Goal: Navigation & Orientation: Find specific page/section

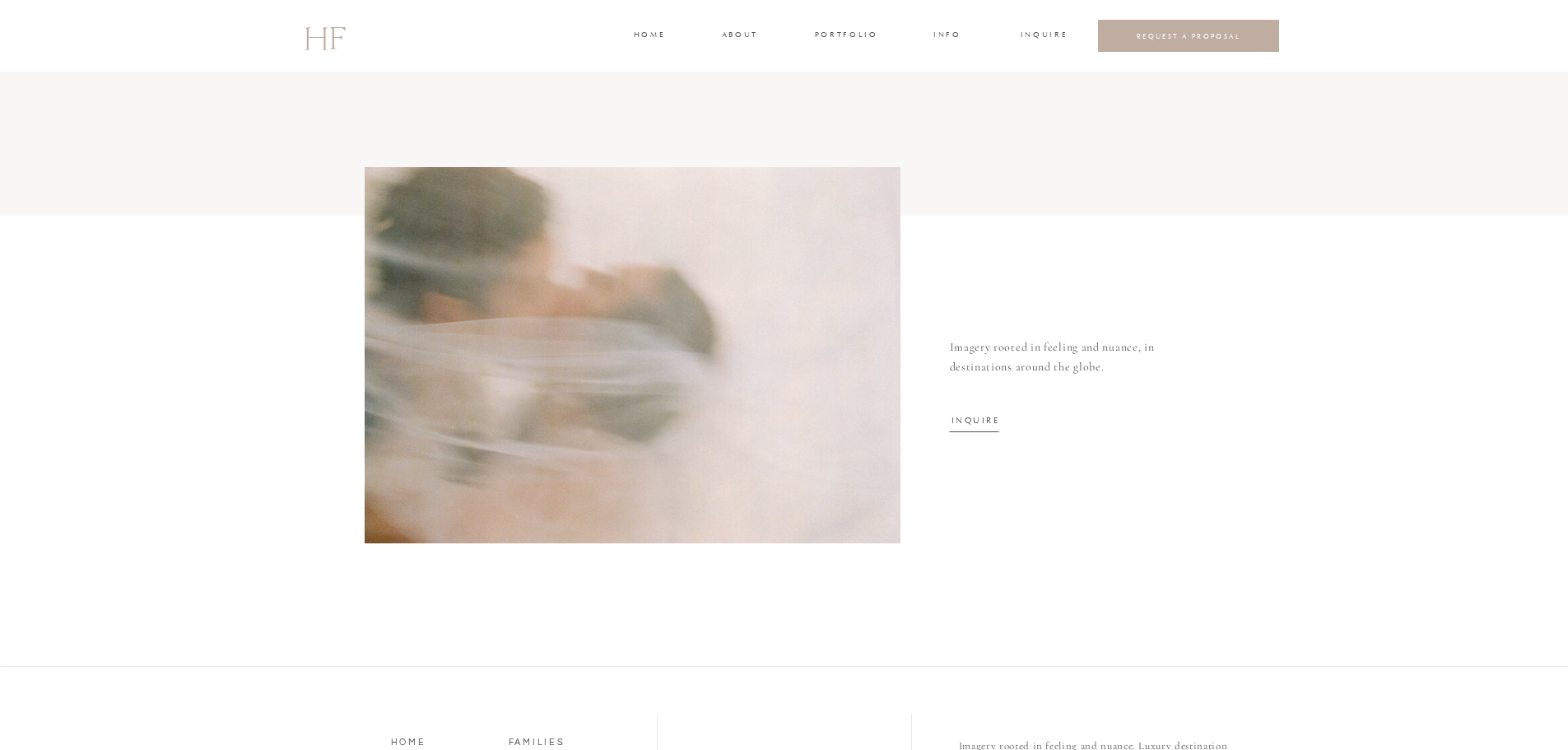
scroll to position [5937, 0]
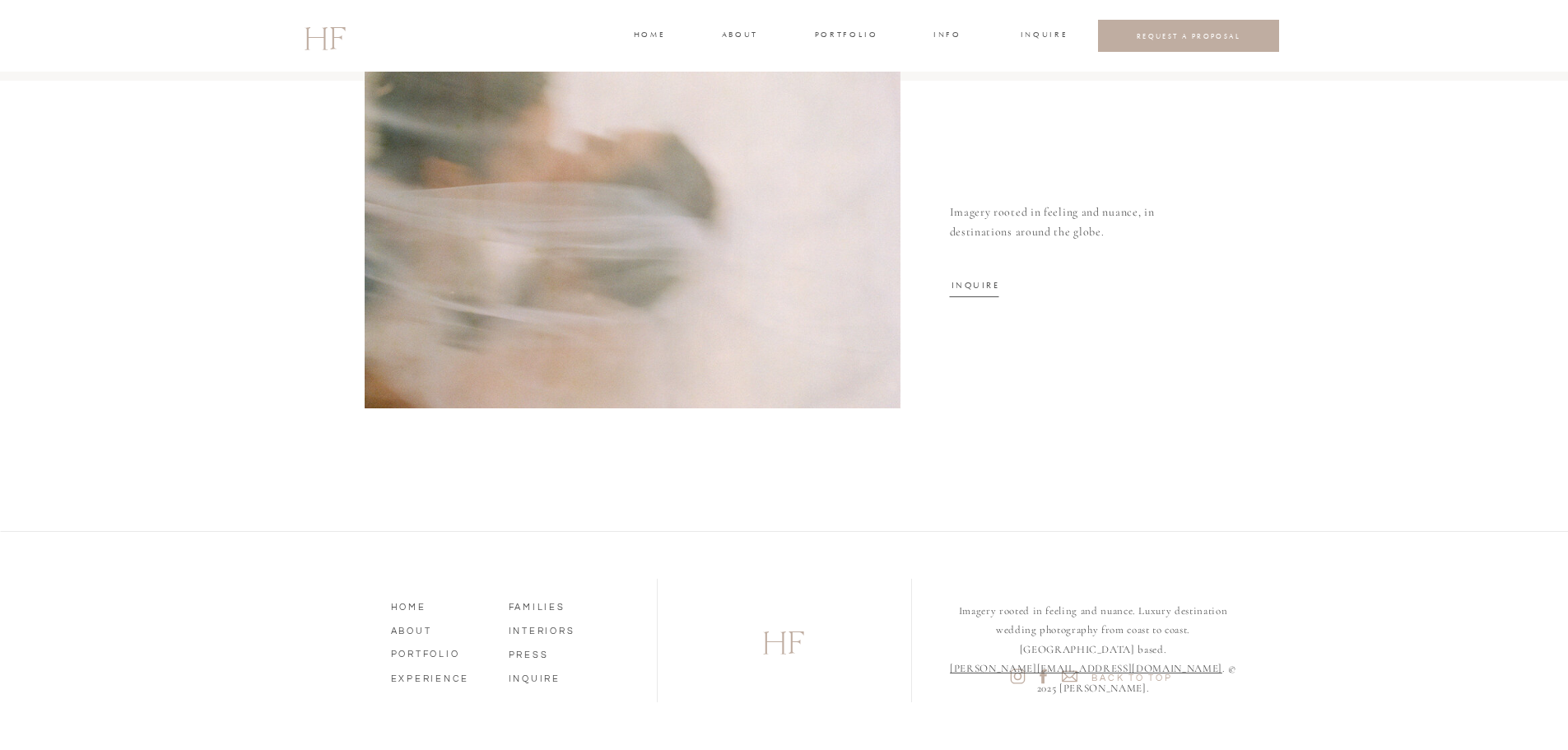
drag, startPoint x: 403, startPoint y: 627, endPoint x: 754, endPoint y: 534, distance: 363.1
click at [404, 627] on nav "ABOUT" at bounding box center [438, 629] width 94 height 15
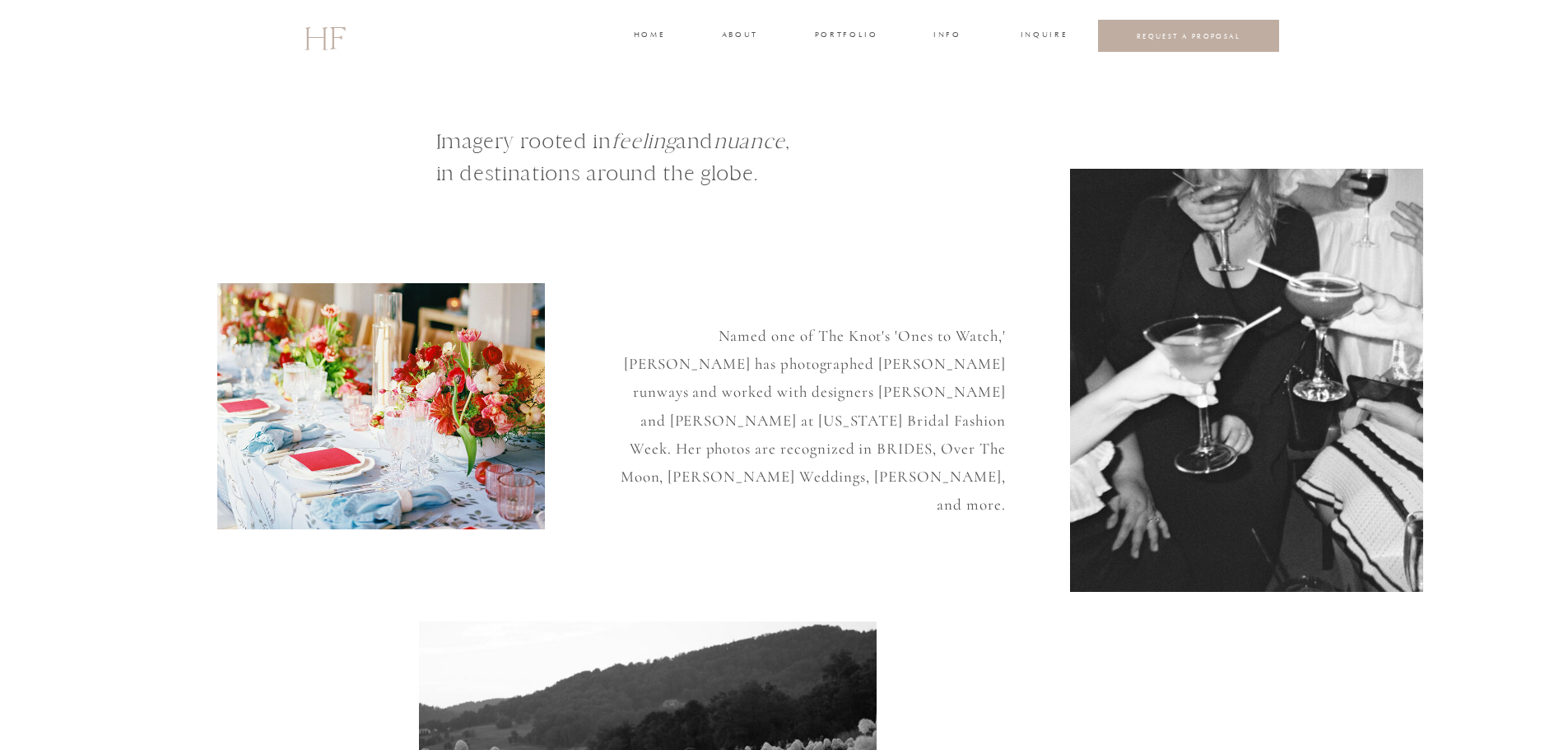
scroll to position [0, 0]
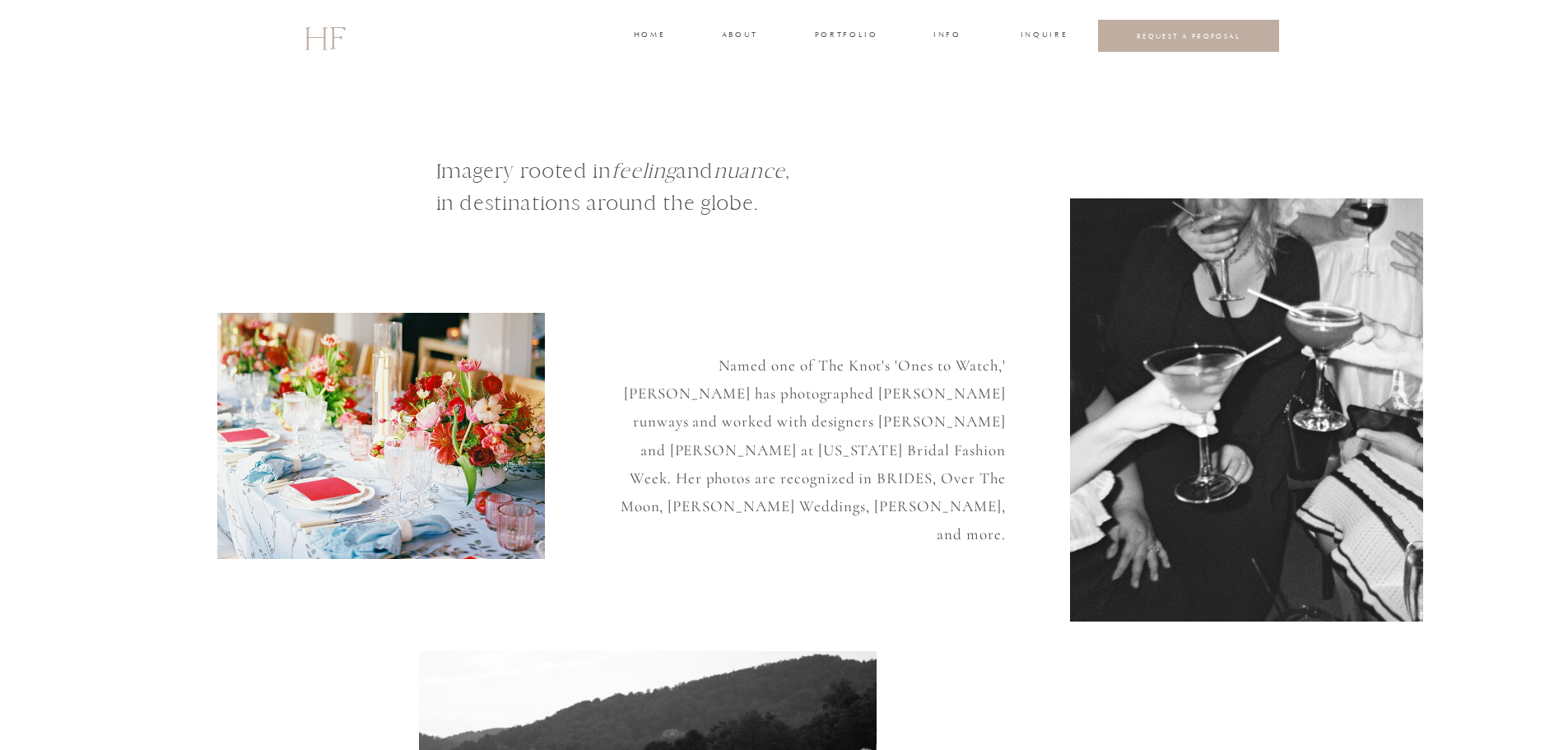
click at [862, 30] on h3 "portfolio" at bounding box center [845, 36] width 61 height 15
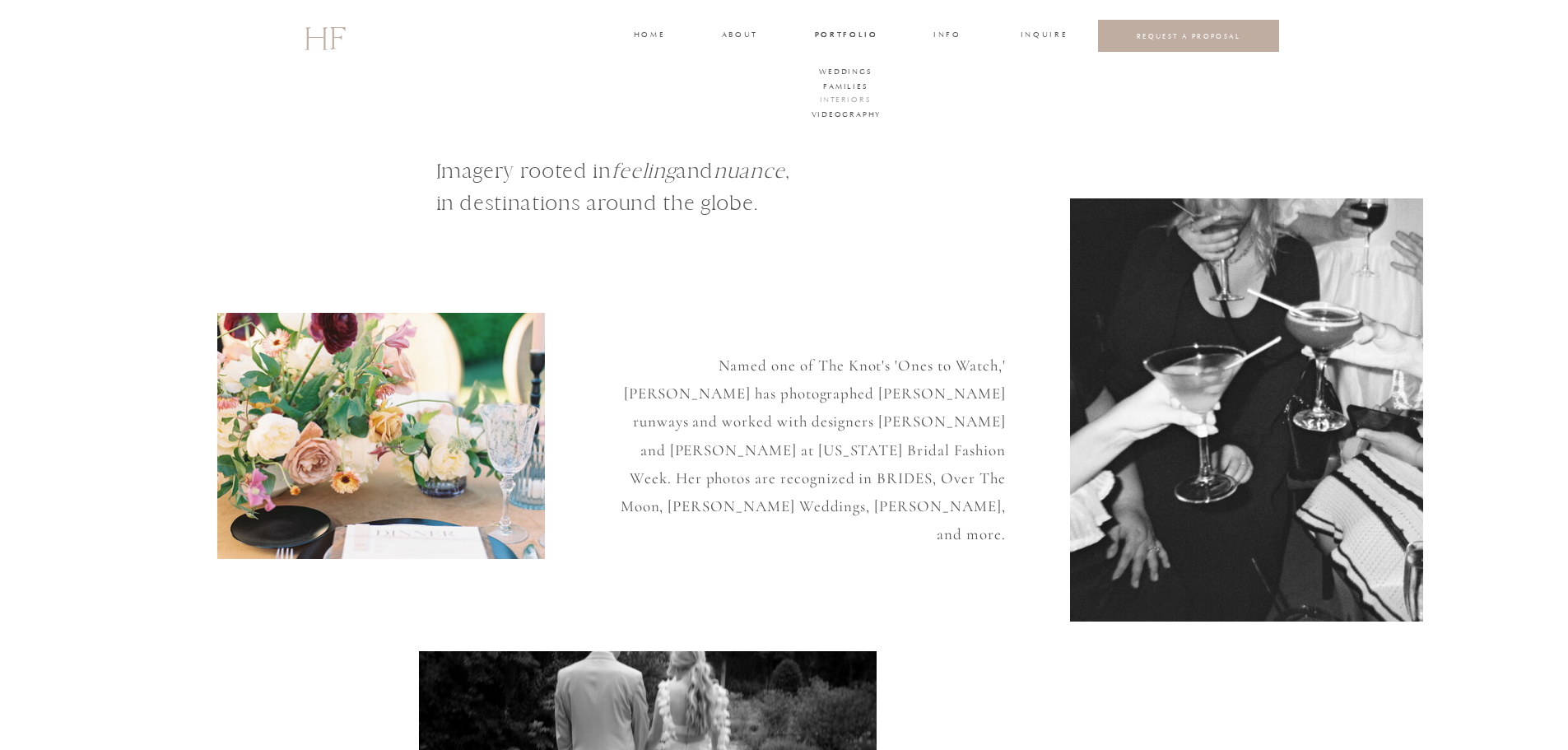
click at [845, 98] on h3 "Interiors" at bounding box center [844, 101] width 50 height 15
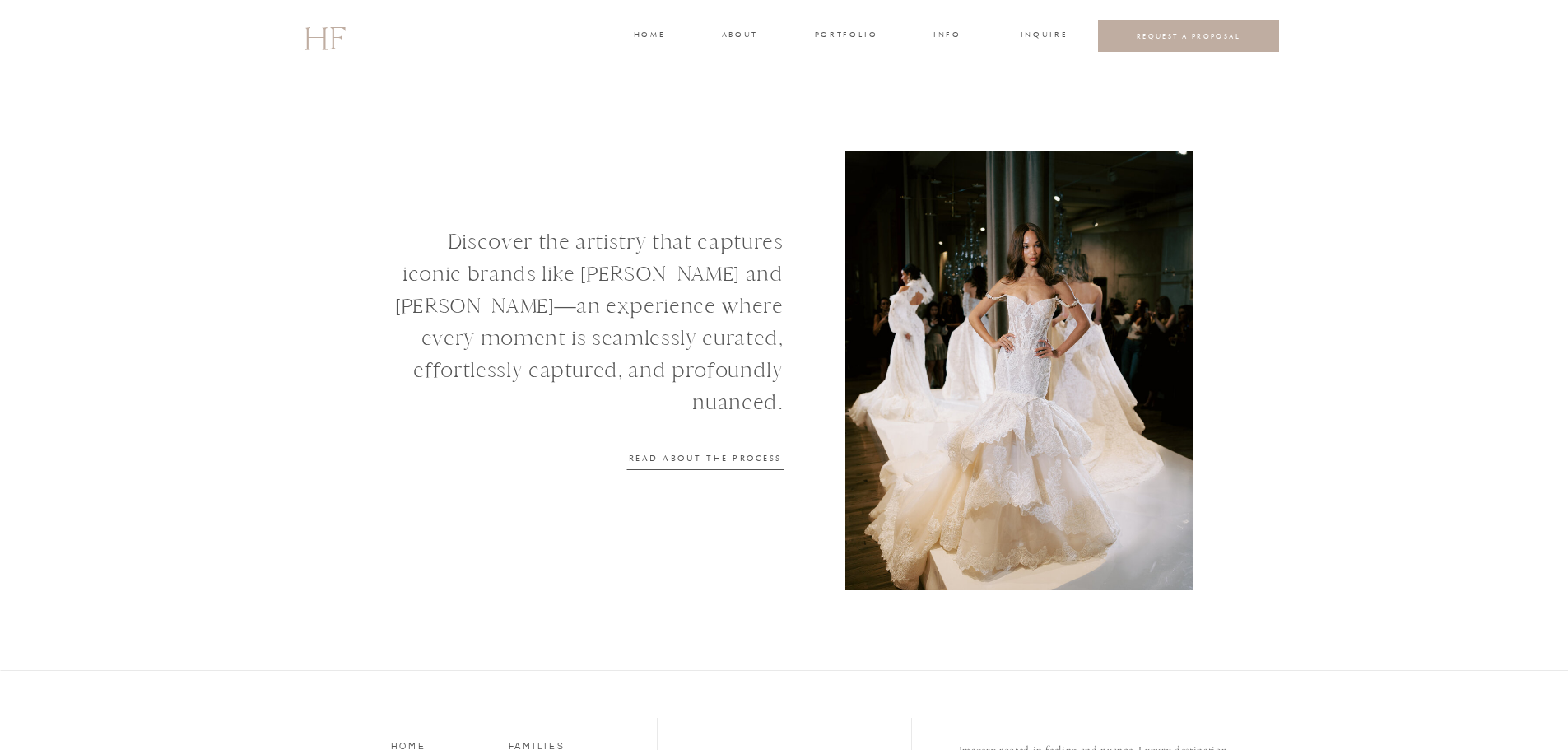
scroll to position [2029, 0]
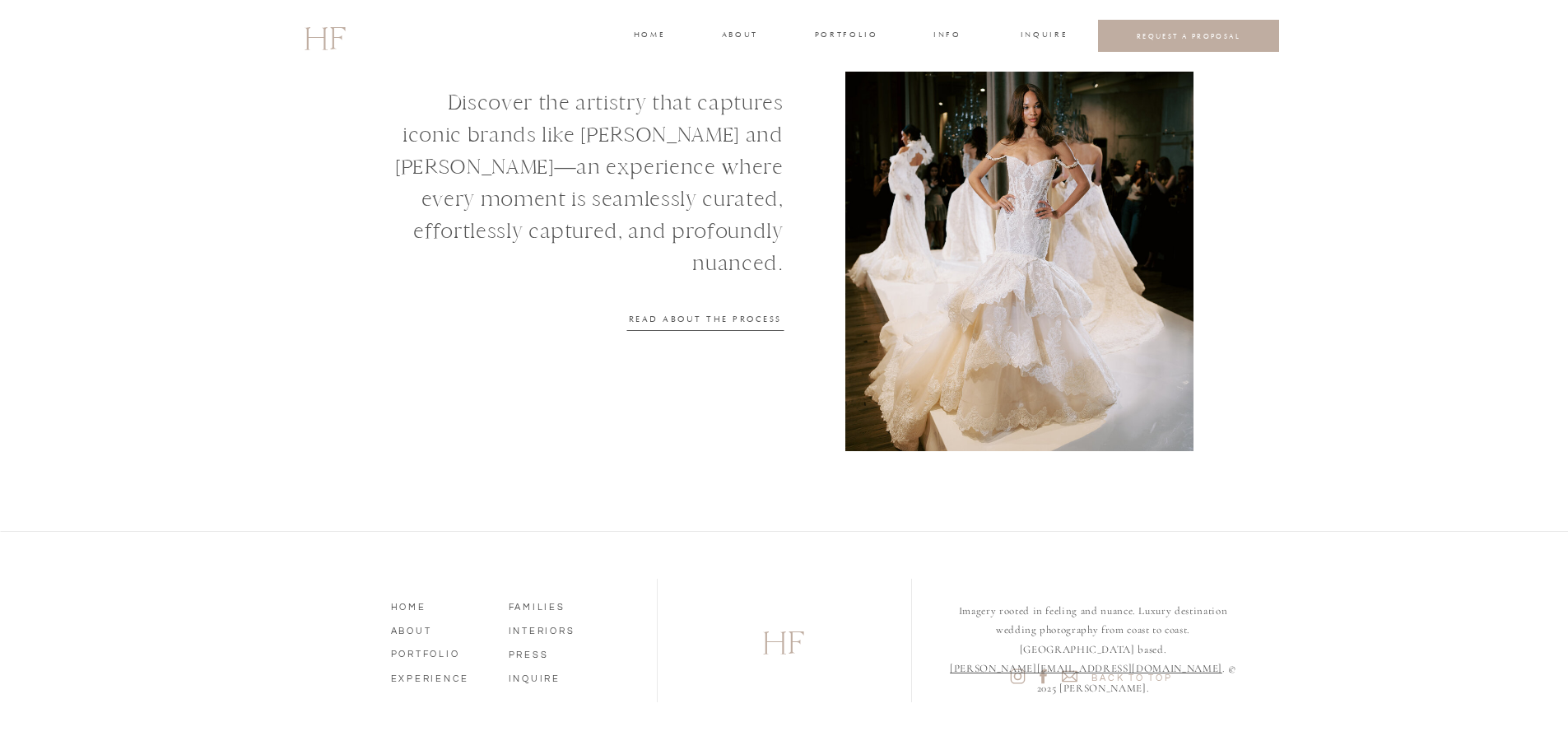
click at [1012, 674] on icon at bounding box center [1017, 675] width 19 height 19
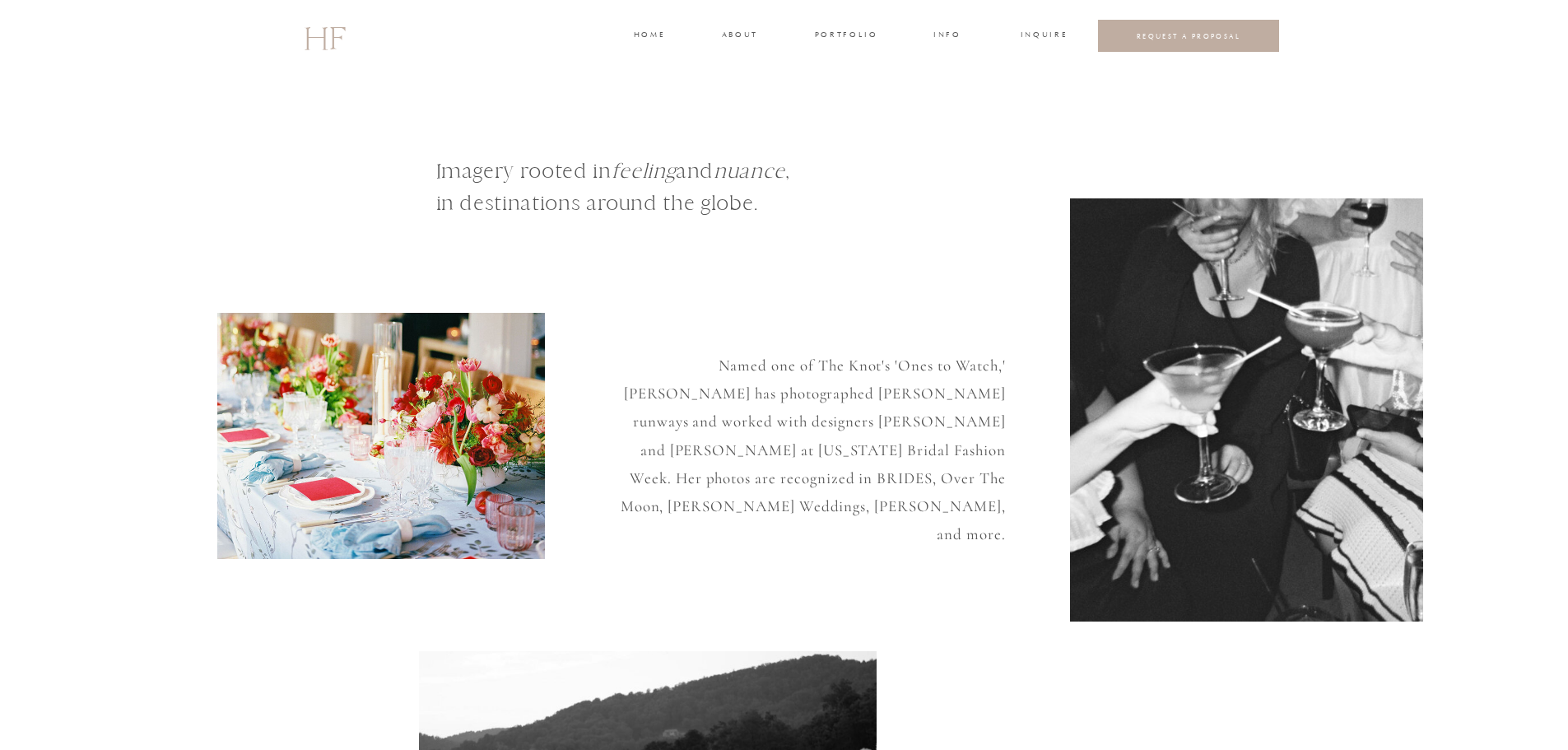
click at [857, 32] on h3 "portfolio" at bounding box center [845, 36] width 61 height 15
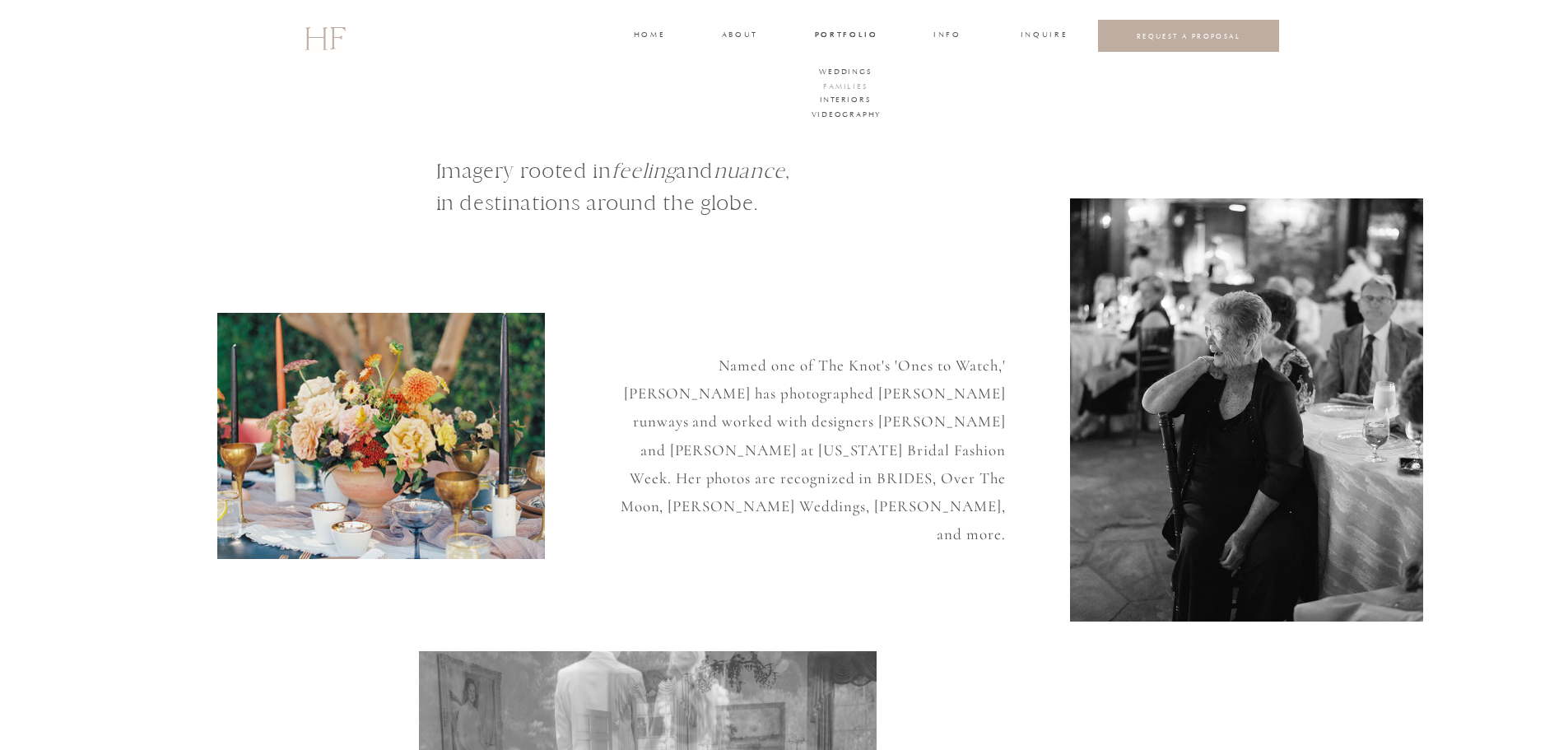
click at [857, 85] on h3 "FAMILIES" at bounding box center [846, 88] width 50 height 15
